Goal: Navigation & Orientation: Find specific page/section

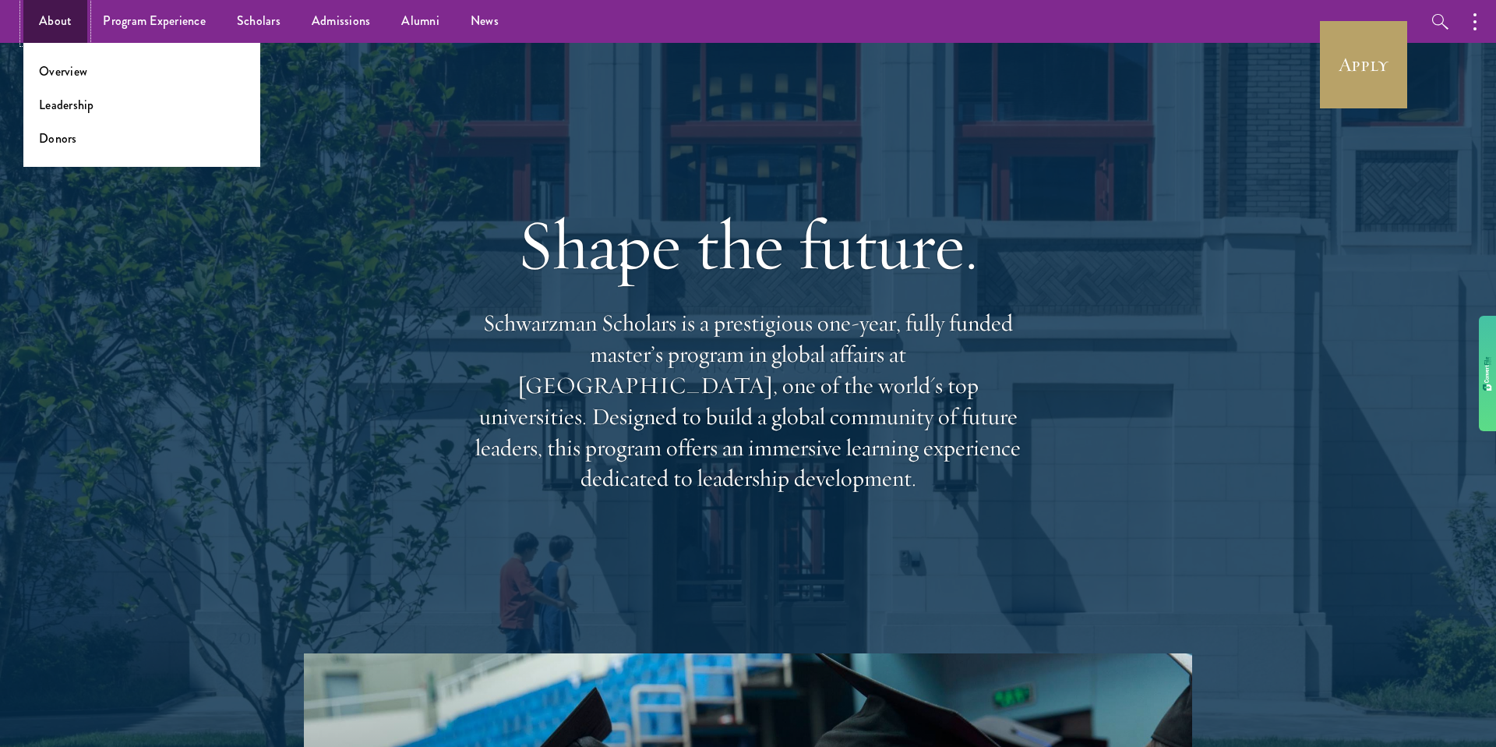
click at [58, 27] on link "About" at bounding box center [55, 21] width 64 height 43
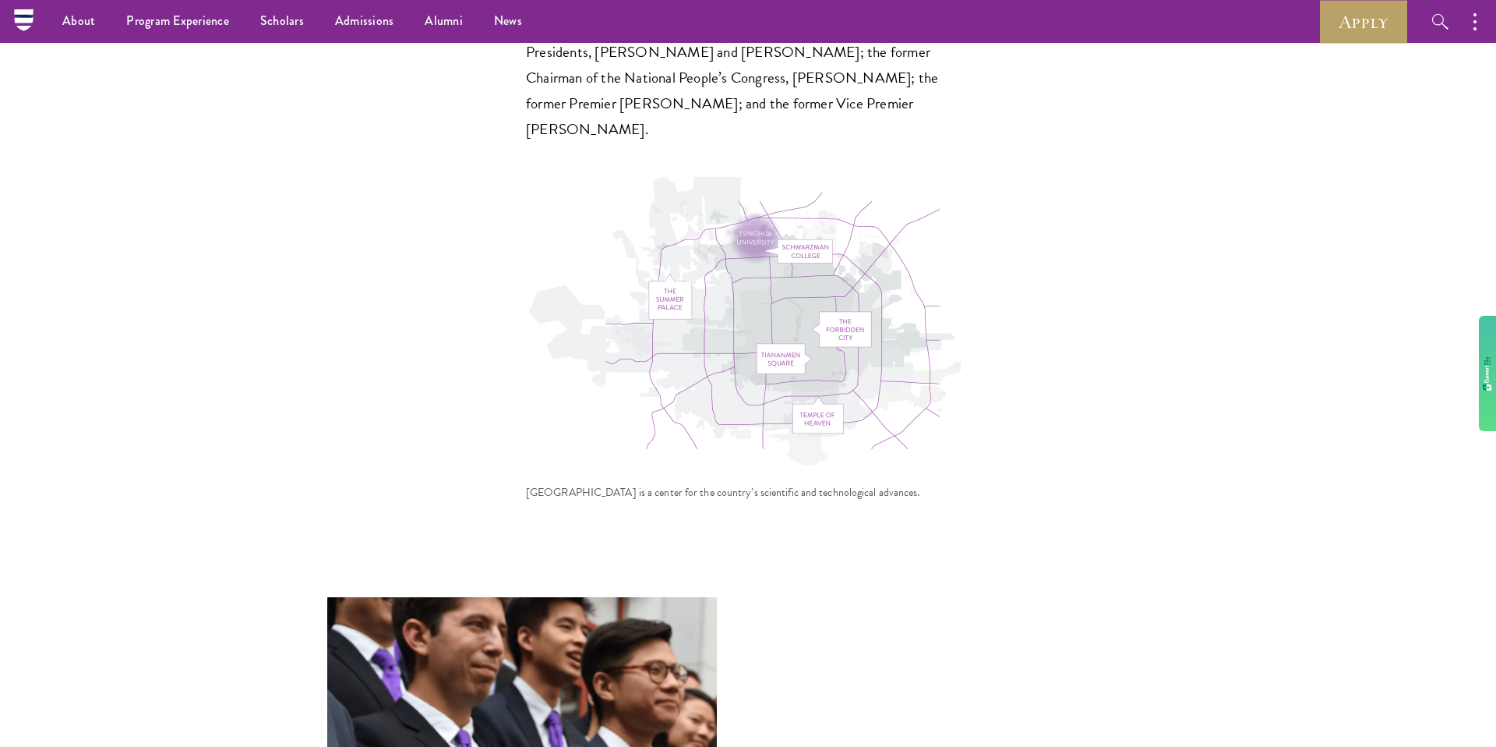
scroll to position [4735, 0]
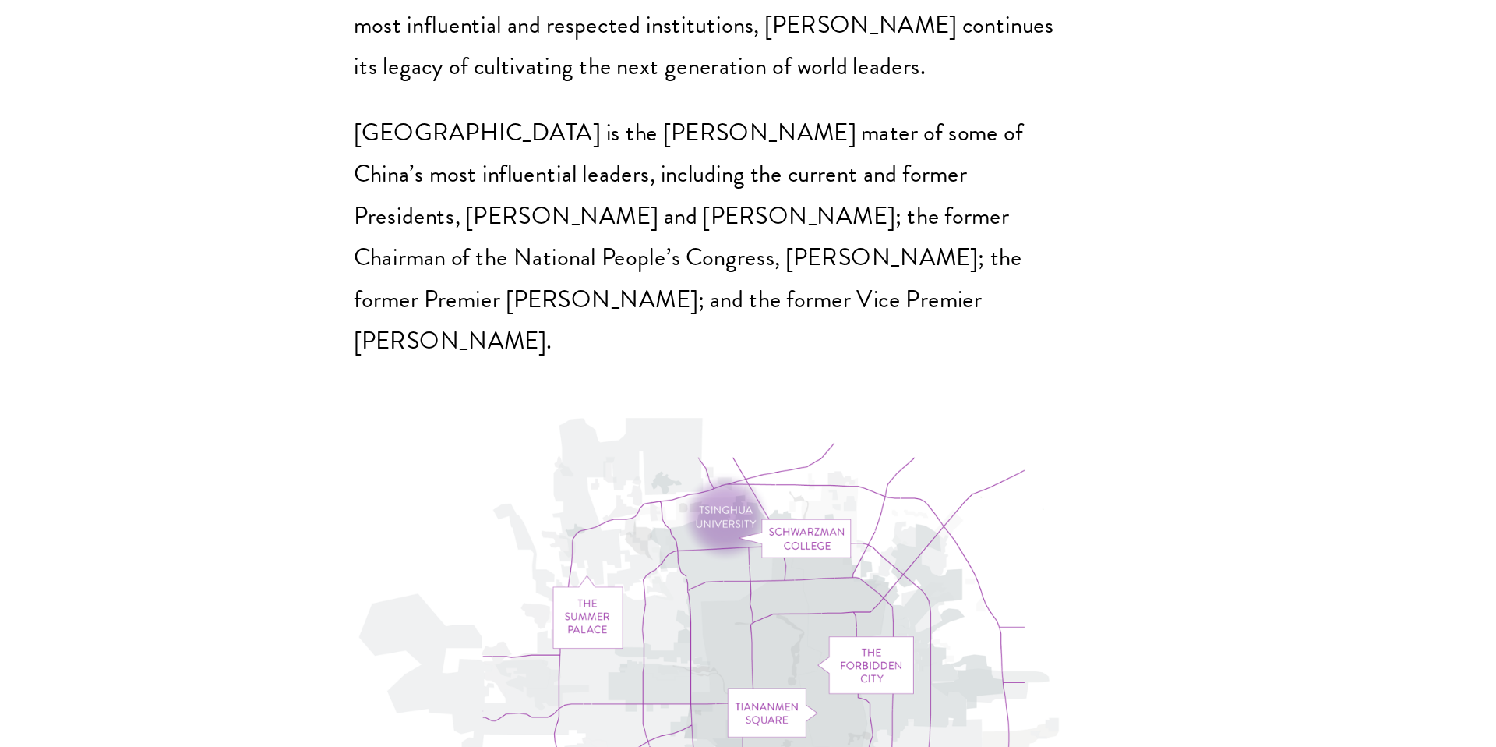
drag, startPoint x: 795, startPoint y: 262, endPoint x: 843, endPoint y: 419, distance: 163.9
click at [844, 418] on img at bounding box center [748, 510] width 444 height 296
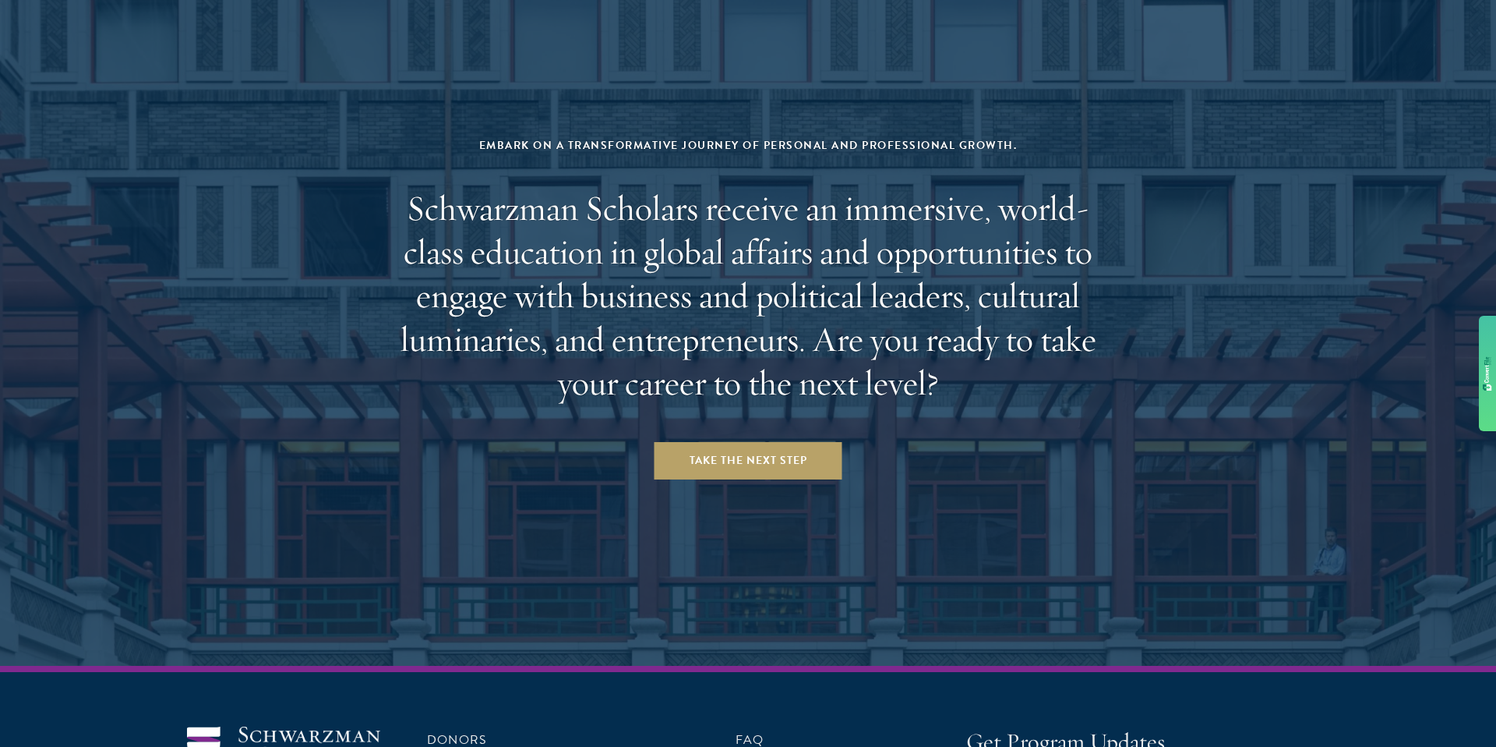
scroll to position [6504, 0]
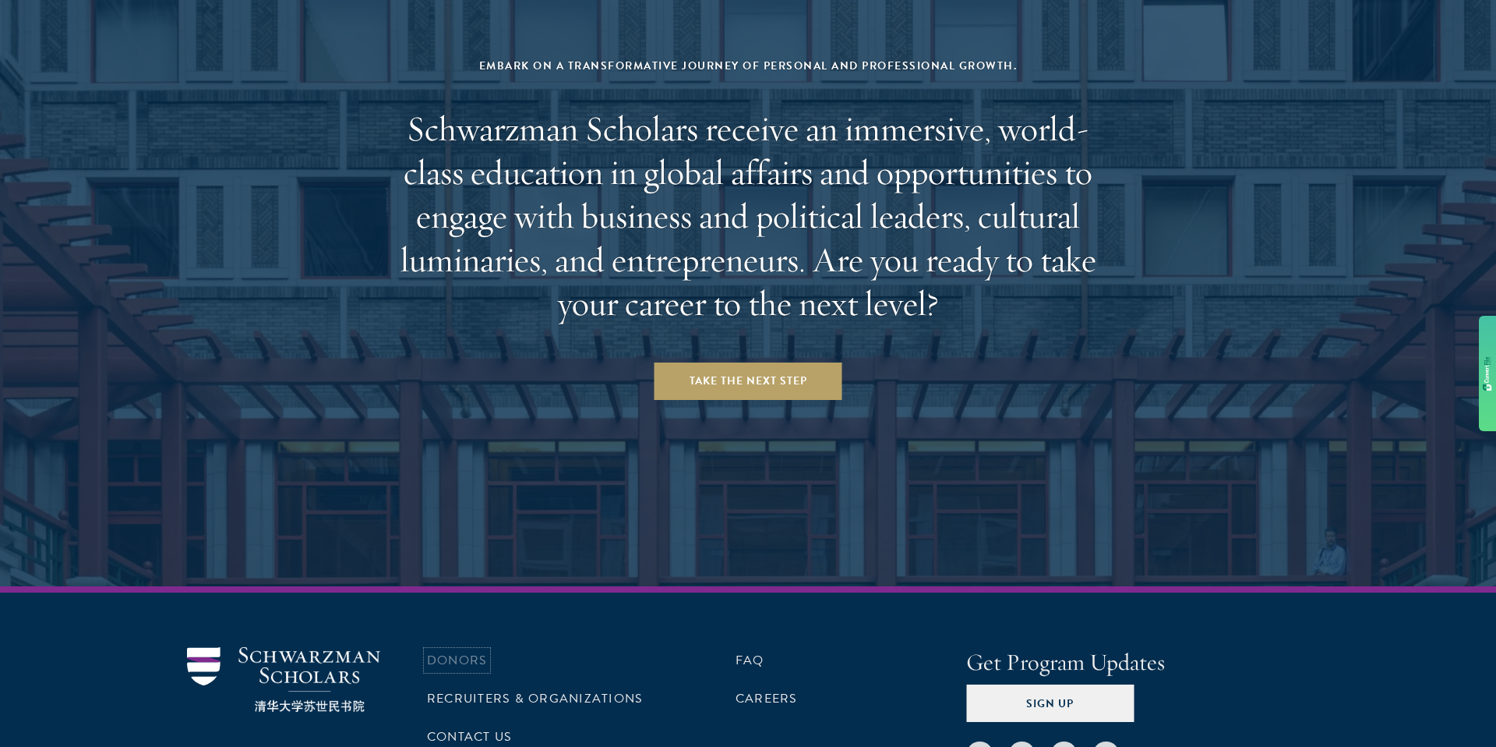
click at [462, 651] on link "Donors" at bounding box center [457, 660] width 60 height 19
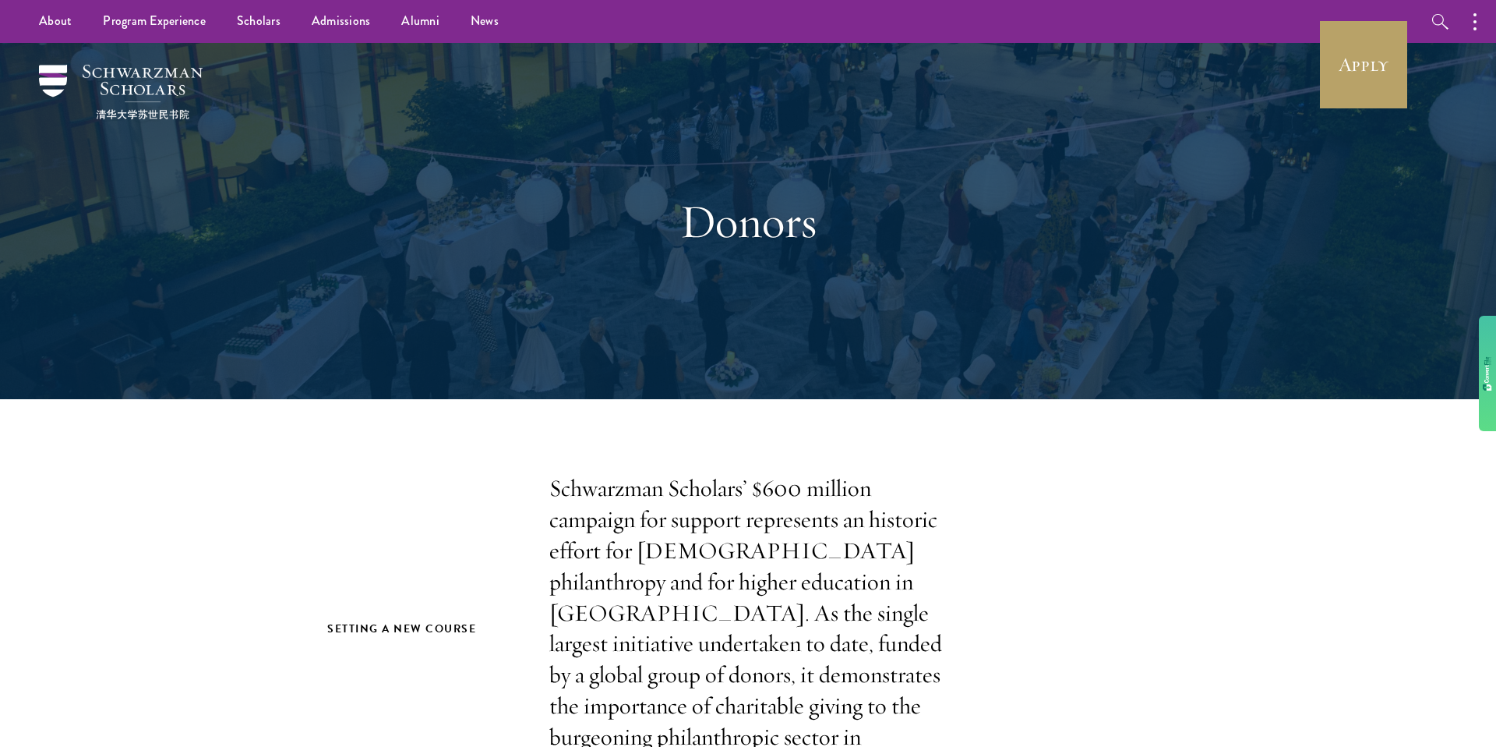
scroll to position [231, 0]
